Goal: Leave review/rating

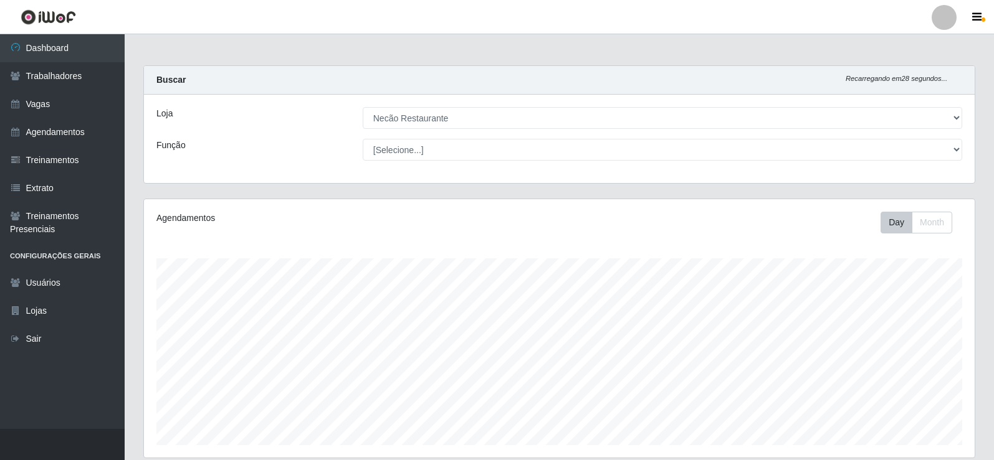
select select "334"
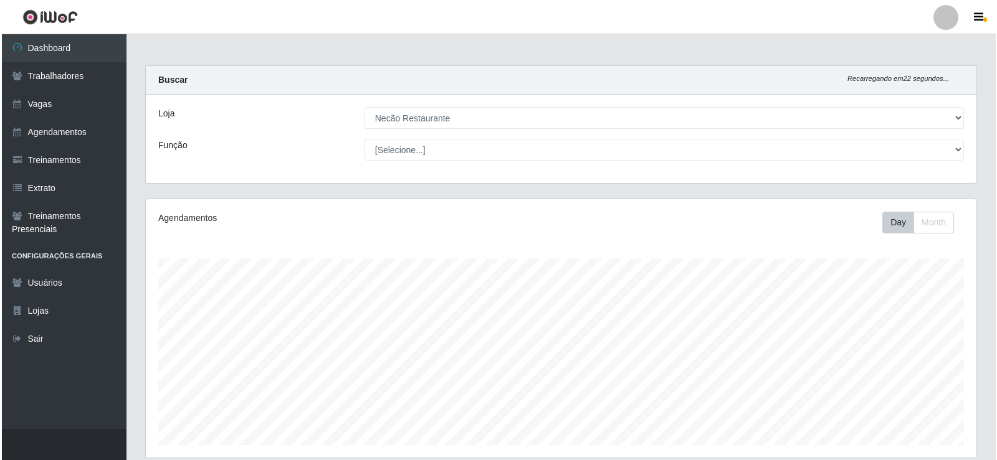
scroll to position [201, 0]
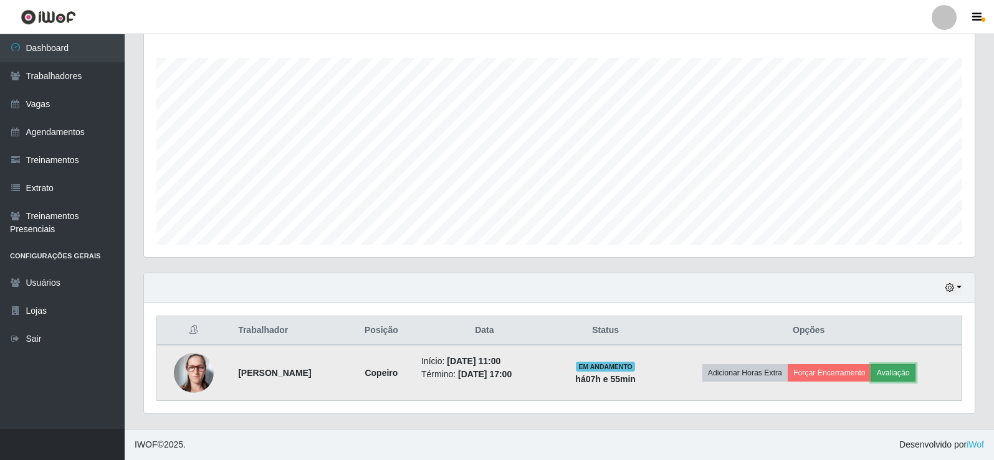
click at [907, 375] on button "Avaliação" at bounding box center [893, 373] width 44 height 17
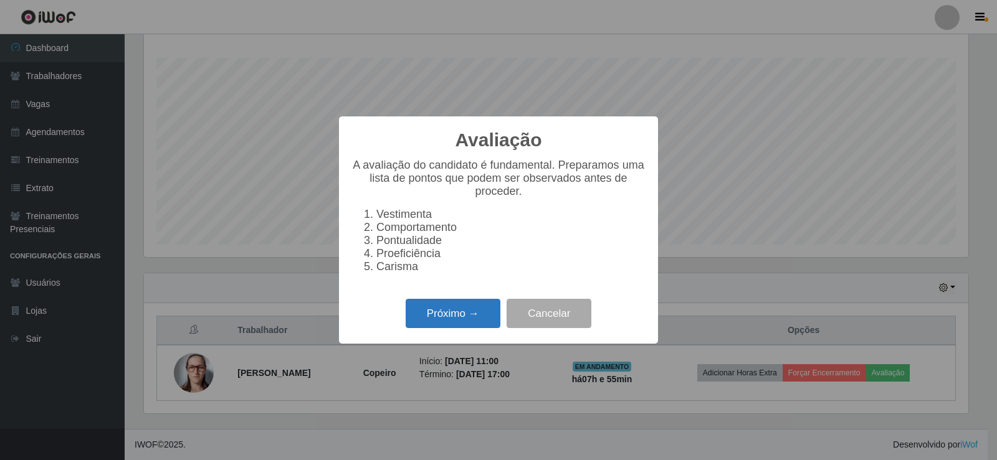
click at [485, 328] on button "Próximo →" at bounding box center [453, 313] width 95 height 29
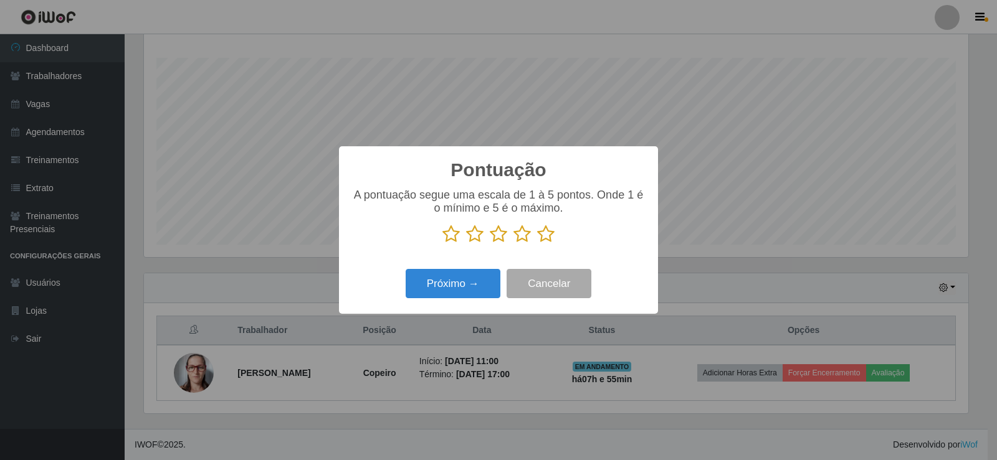
scroll to position [622830, 622264]
click at [537, 237] on icon at bounding box center [545, 234] width 17 height 19
click at [537, 244] on input "radio" at bounding box center [537, 244] width 0 height 0
click at [476, 287] on button "Próximo →" at bounding box center [453, 283] width 95 height 29
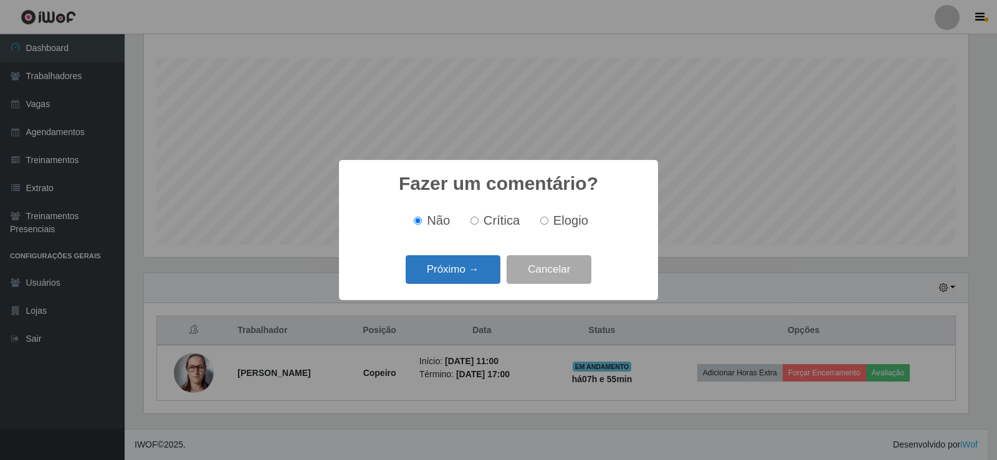
click at [480, 275] on button "Próximo →" at bounding box center [453, 269] width 95 height 29
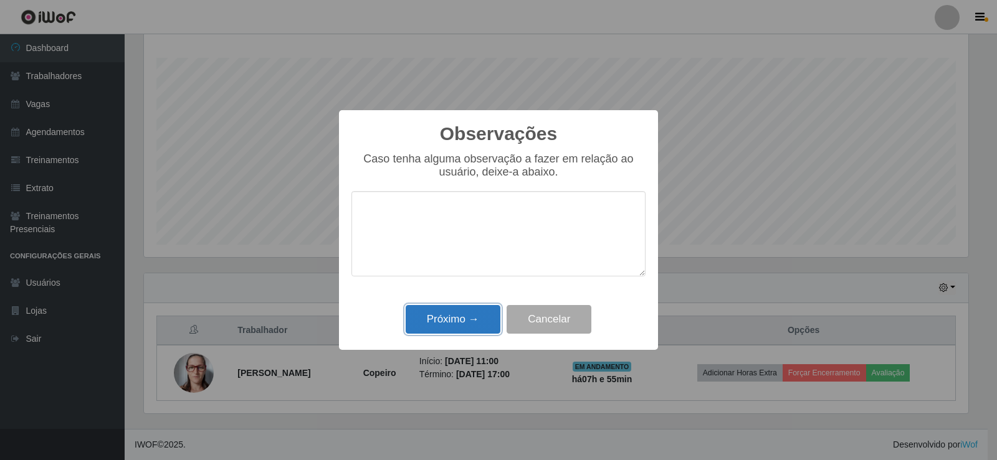
click at [454, 321] on button "Próximo →" at bounding box center [453, 319] width 95 height 29
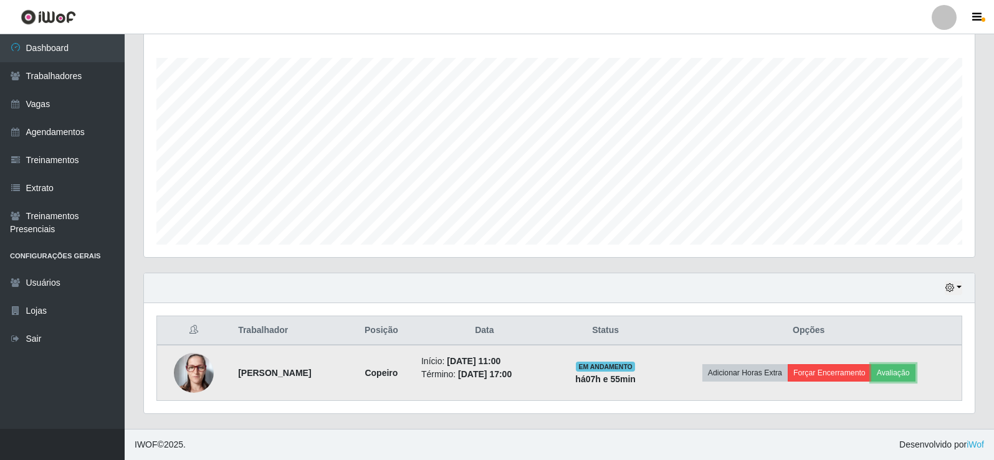
scroll to position [259, 831]
click at [854, 376] on button "Forçar Encerramento" at bounding box center [829, 373] width 83 height 17
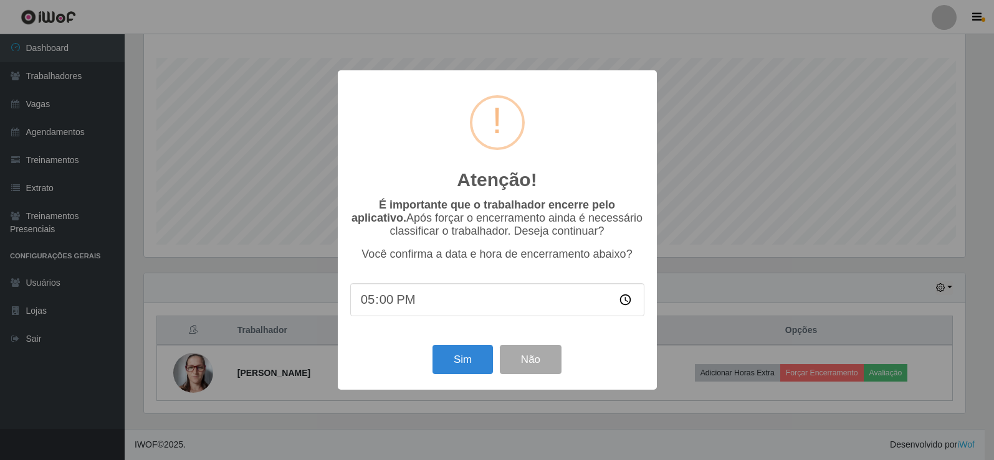
scroll to position [259, 824]
click at [475, 367] on button "Sim" at bounding box center [464, 359] width 60 height 29
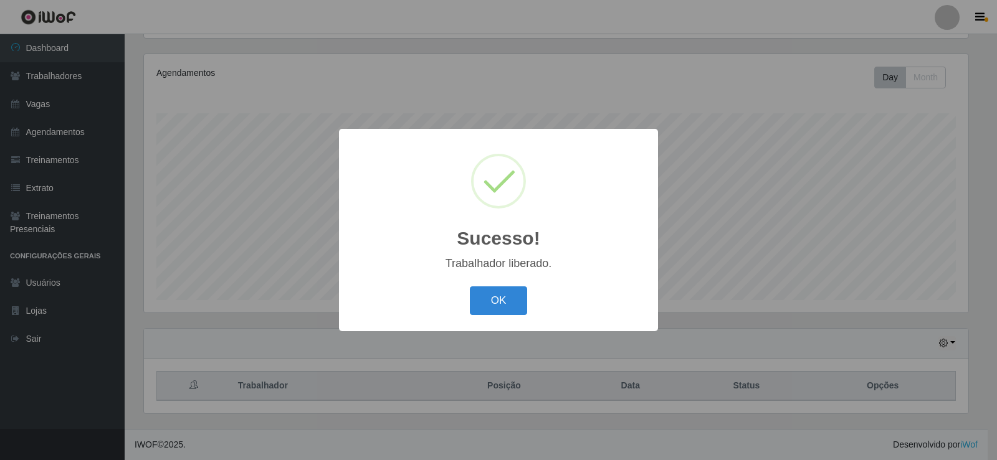
click at [502, 317] on div "OK Cancel" at bounding box center [498, 301] width 294 height 36
click at [505, 305] on button "OK" at bounding box center [499, 301] width 58 height 29
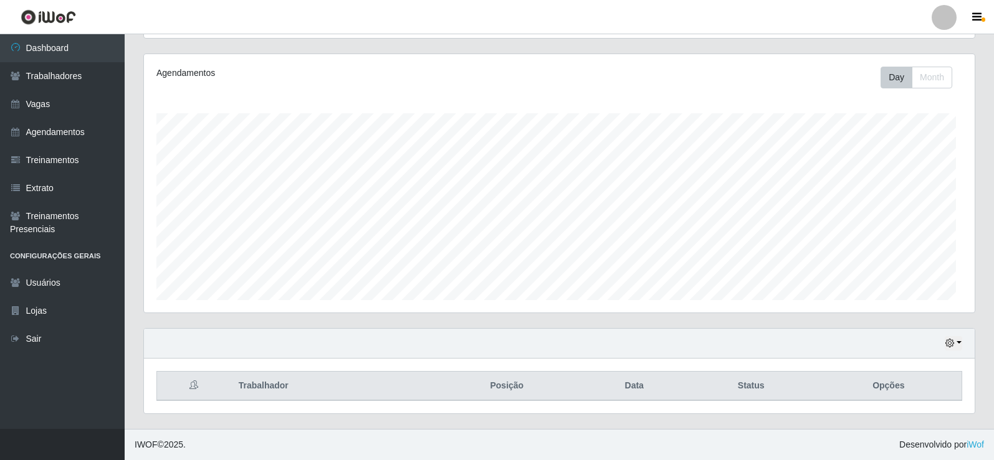
scroll to position [259, 831]
